Goal: Information Seeking & Learning: Learn about a topic

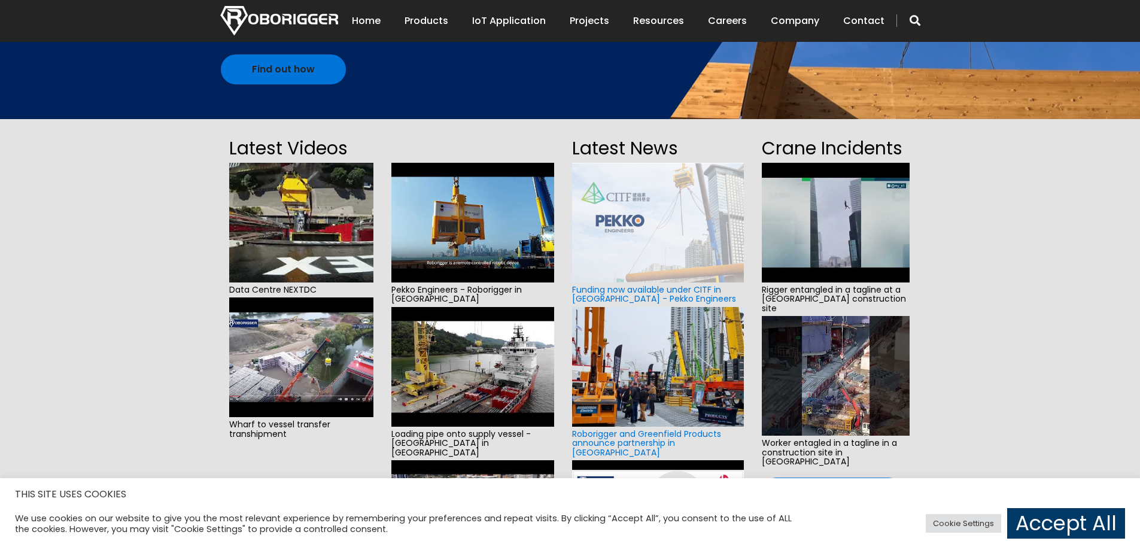
scroll to position [239, 0]
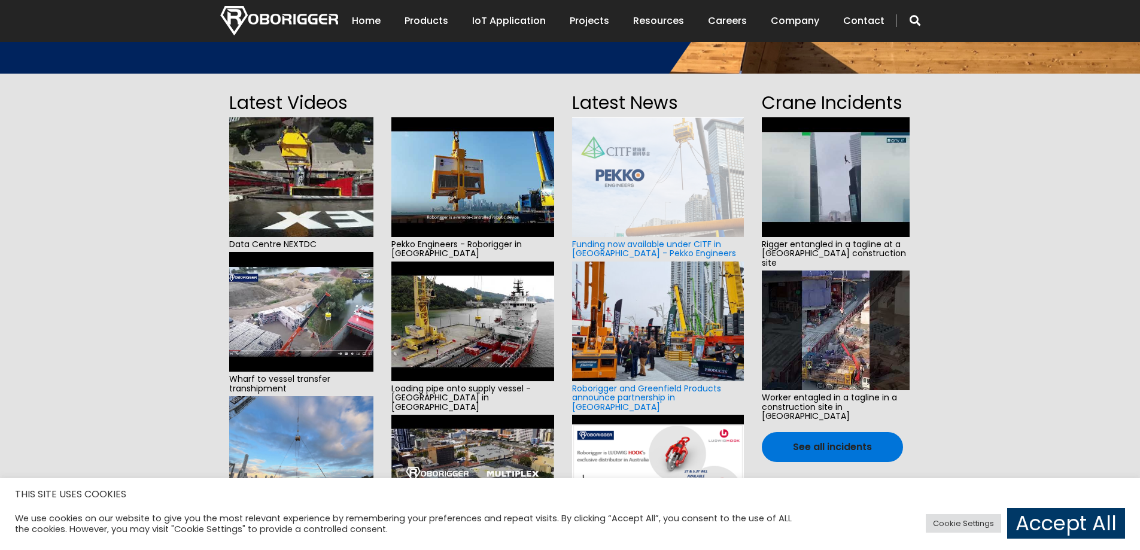
click at [300, 197] on img at bounding box center [301, 177] width 144 height 120
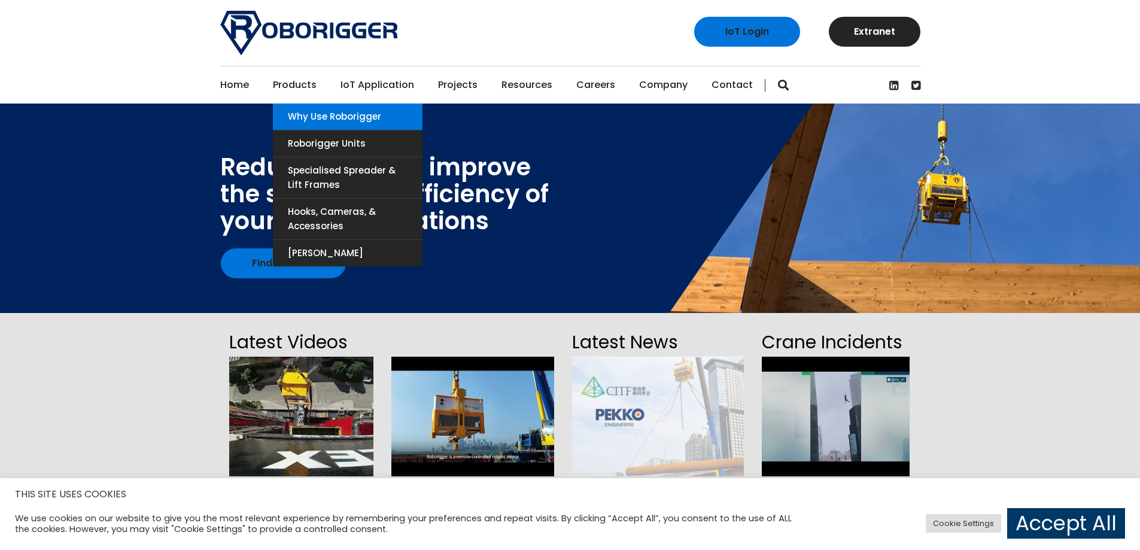
click at [332, 111] on link "Why use Roborigger" at bounding box center [348, 116] width 150 height 26
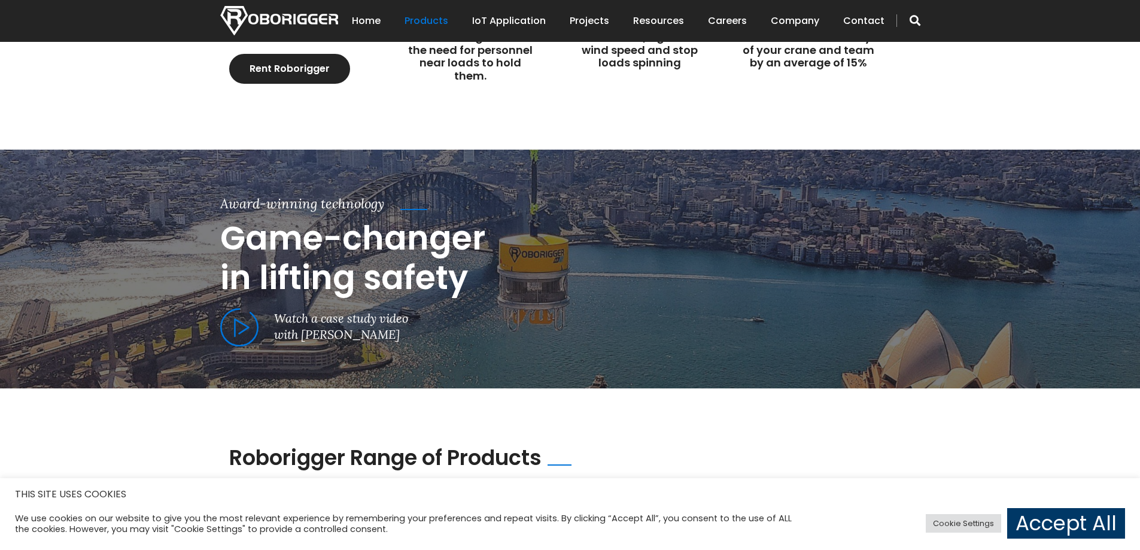
scroll to position [538, 0]
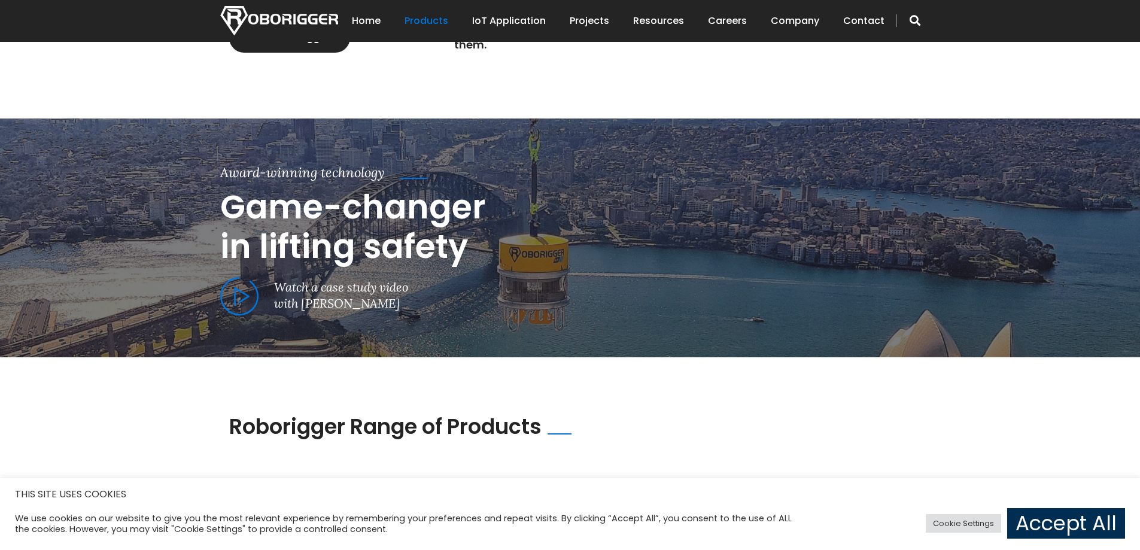
click at [1067, 522] on link "Accept All" at bounding box center [1066, 523] width 118 height 31
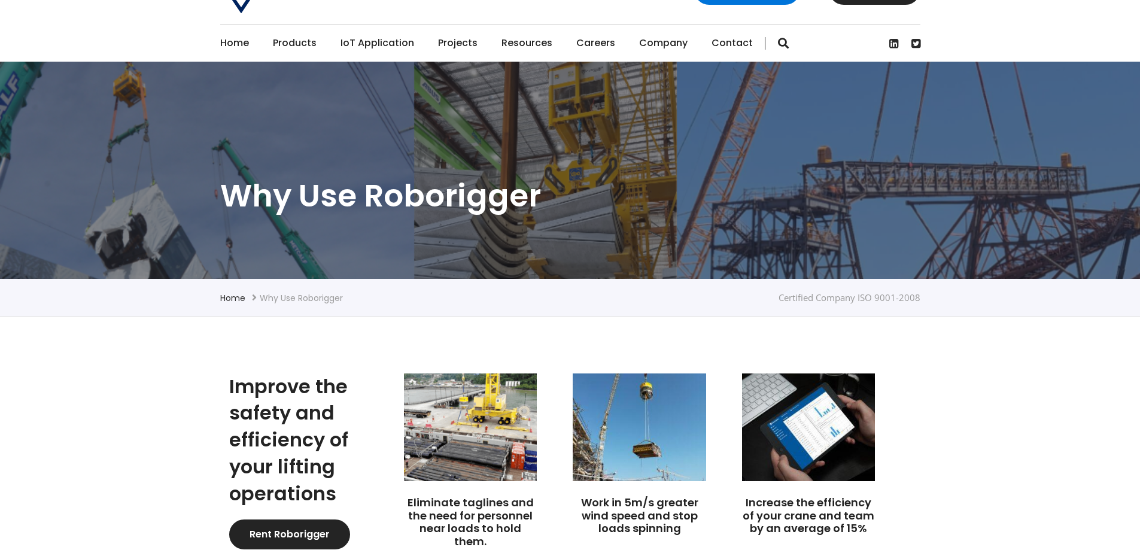
scroll to position [60, 0]
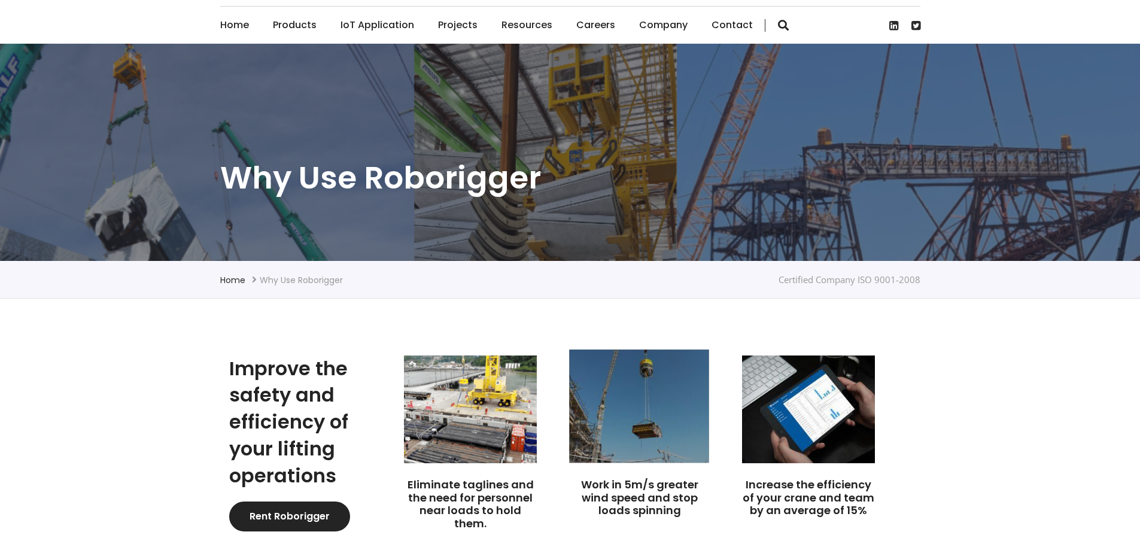
click at [656, 430] on img at bounding box center [640, 405] width 140 height 113
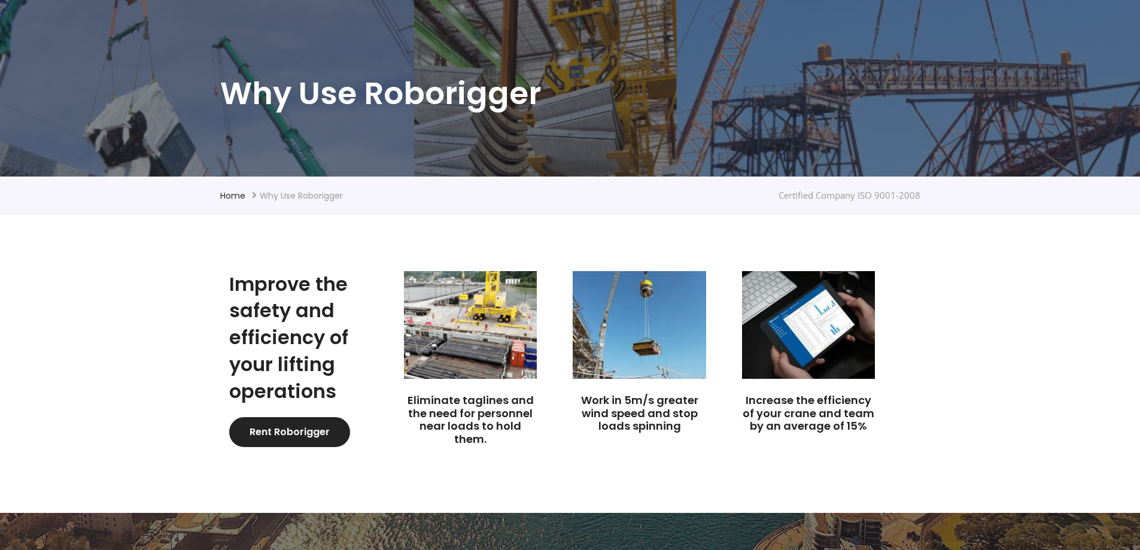
scroll to position [179, 0]
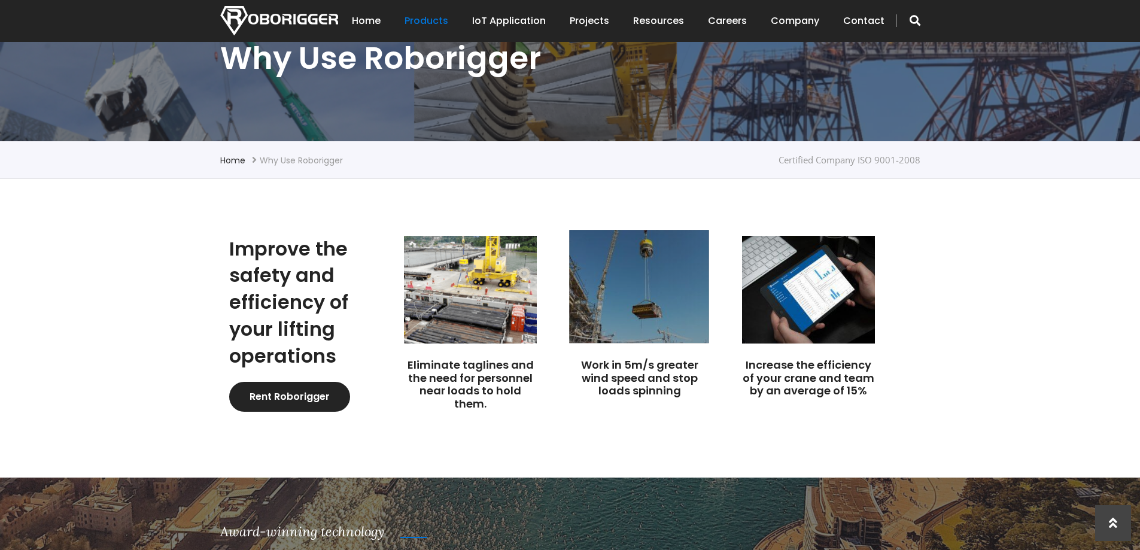
click at [654, 307] on img at bounding box center [640, 286] width 140 height 113
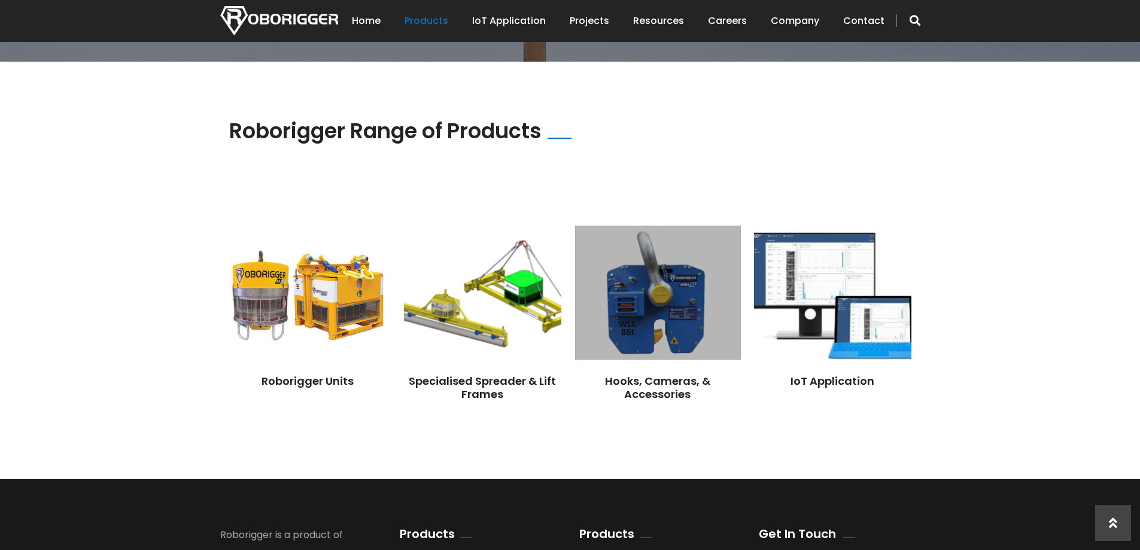
scroll to position [838, 0]
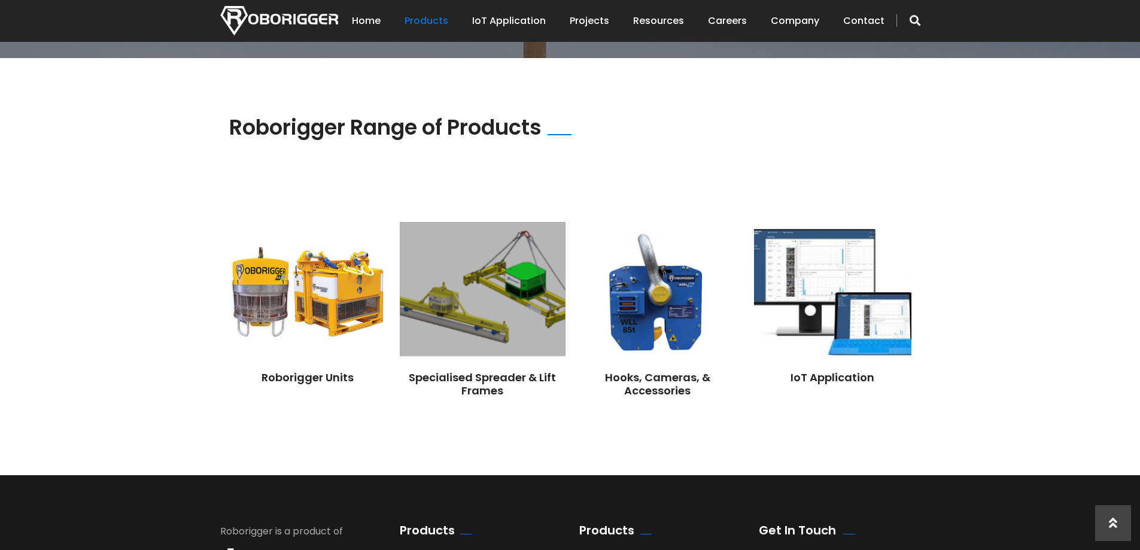
click at [544, 281] on img at bounding box center [482, 290] width 165 height 134
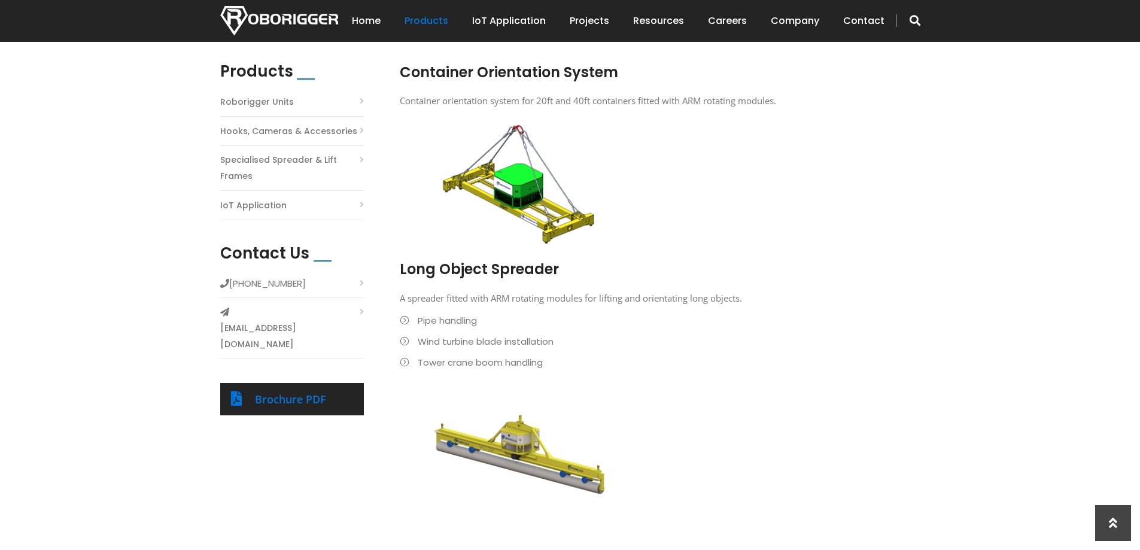
scroll to position [479, 0]
